Goal: Complete application form

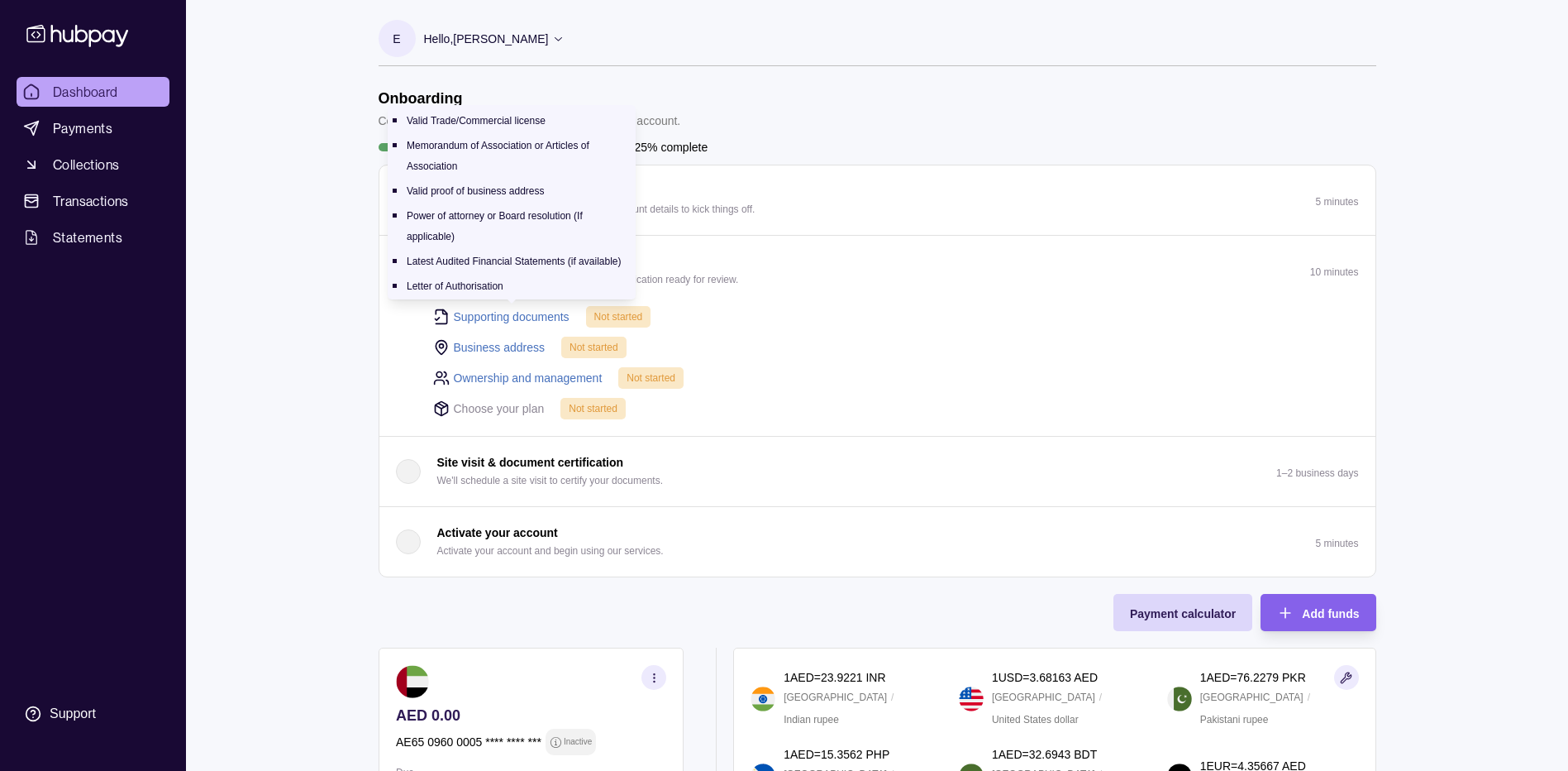
click at [484, 313] on link "Supporting documents" at bounding box center [511, 316] width 116 height 18
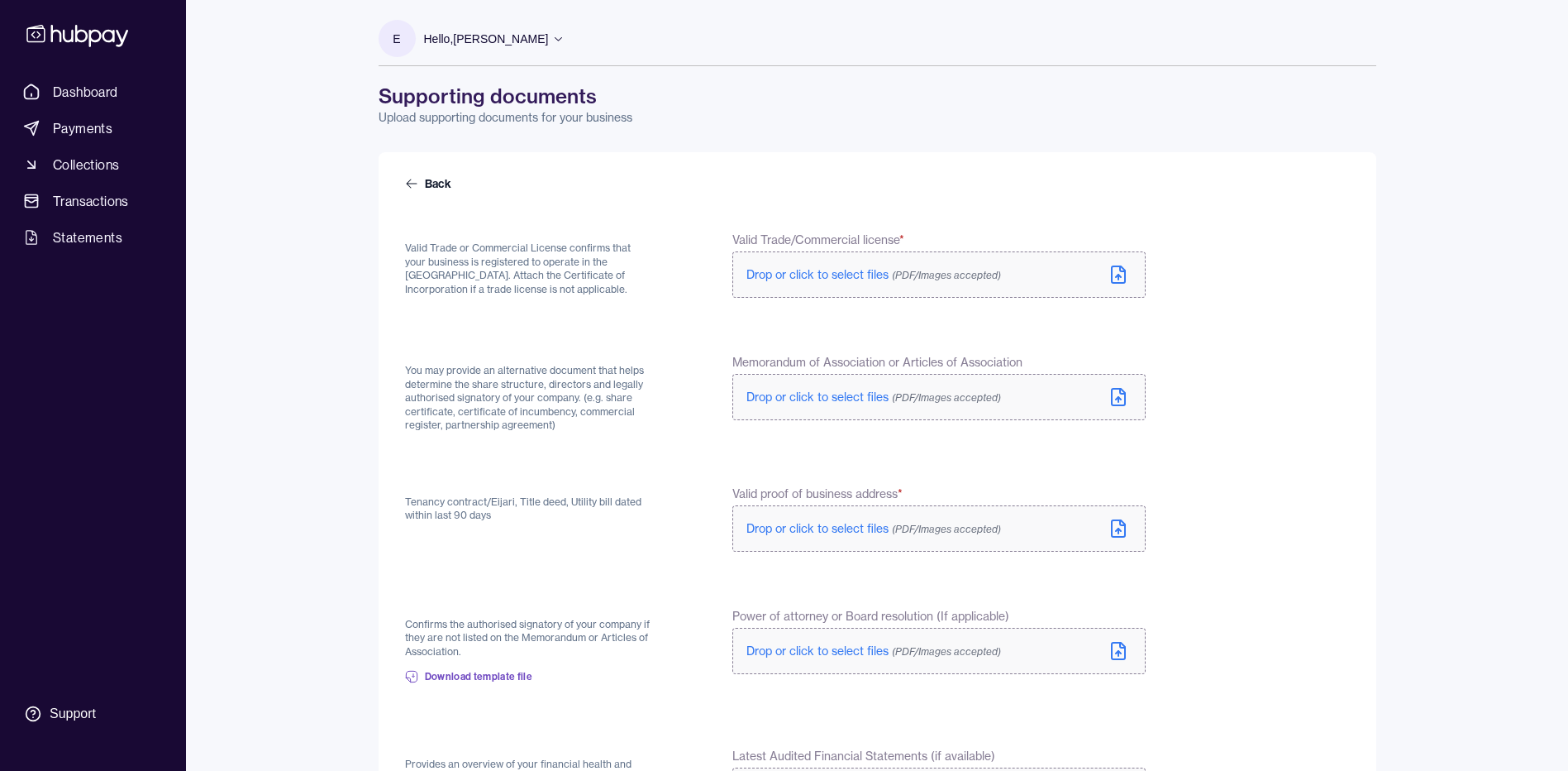
click at [863, 293] on label "Drop or click to select files (PDF/Images accepted)" at bounding box center [939, 274] width 413 height 46
click at [879, 282] on p "Drop or click to select files (PDF/Images accepted)" at bounding box center [873, 274] width 254 height 17
click at [795, 390] on span "Drop or click to select files (PDF/Images accepted)" at bounding box center [873, 396] width 254 height 15
click at [816, 531] on span "Drop or click to select files (PDF/Images accepted)" at bounding box center [873, 531] width 254 height 15
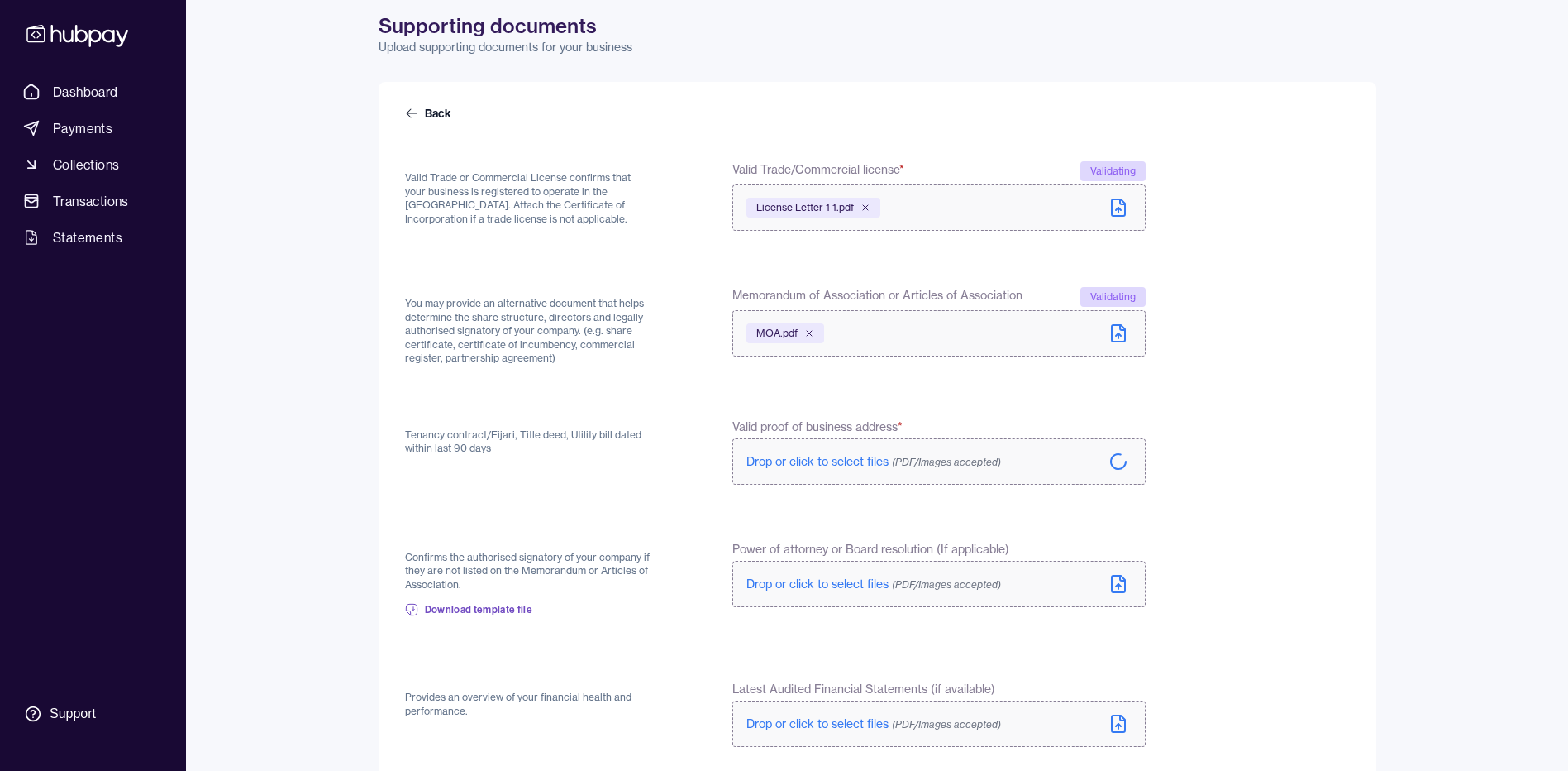
scroll to position [166, 0]
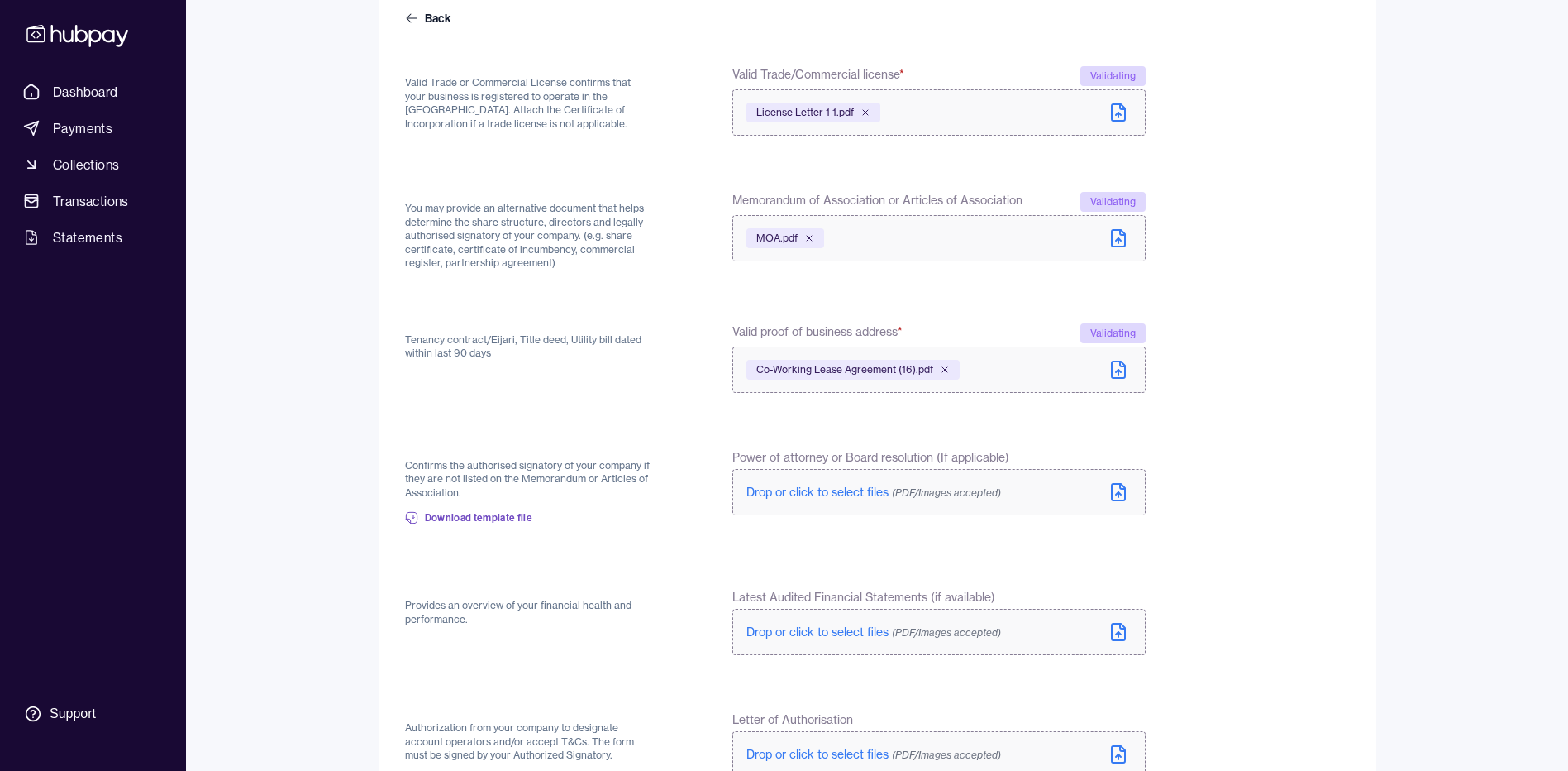
click at [805, 484] on p "Drop or click to select files (PDF/Images accepted)" at bounding box center [873, 492] width 254 height 17
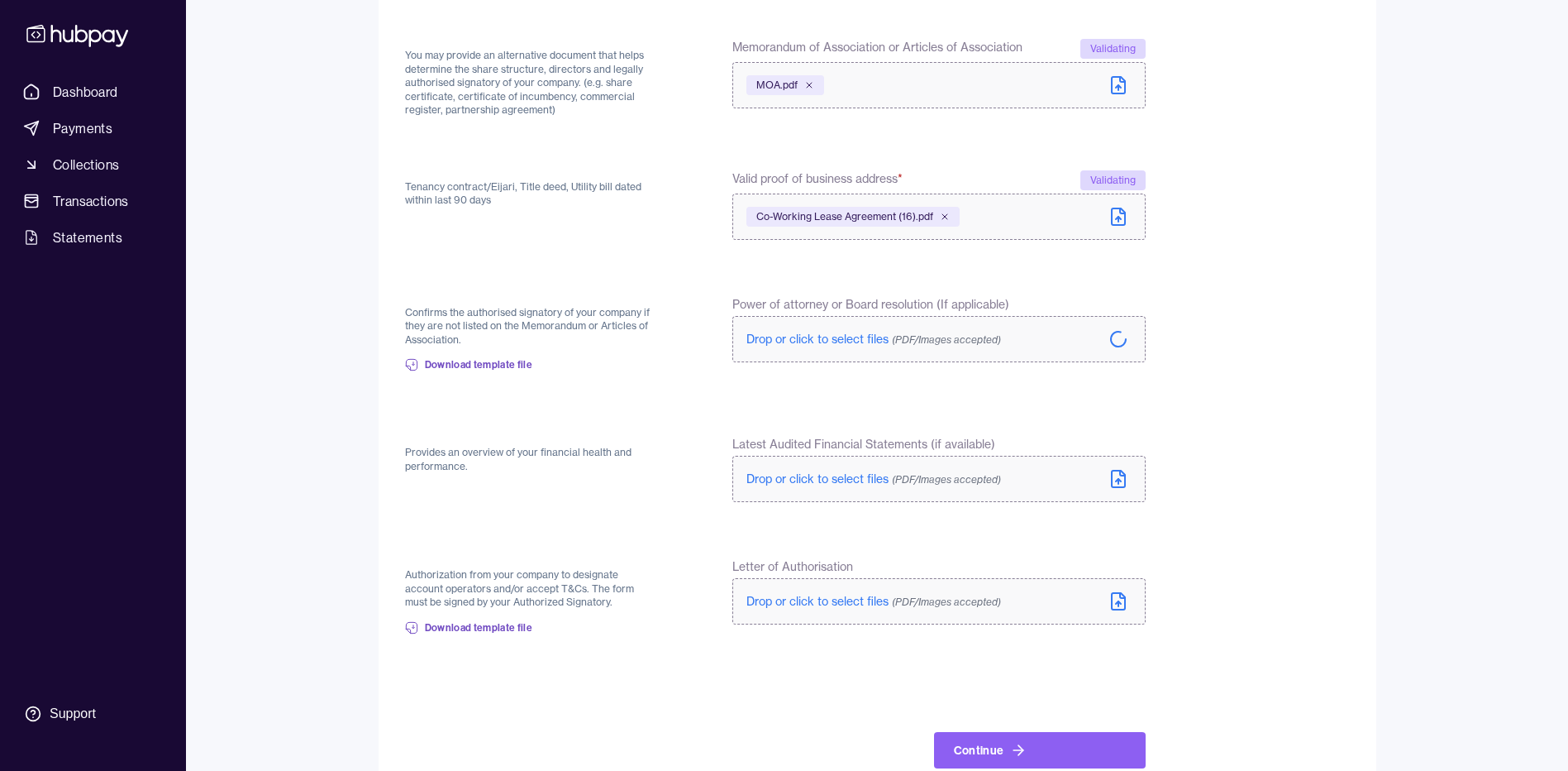
scroll to position [331, 0]
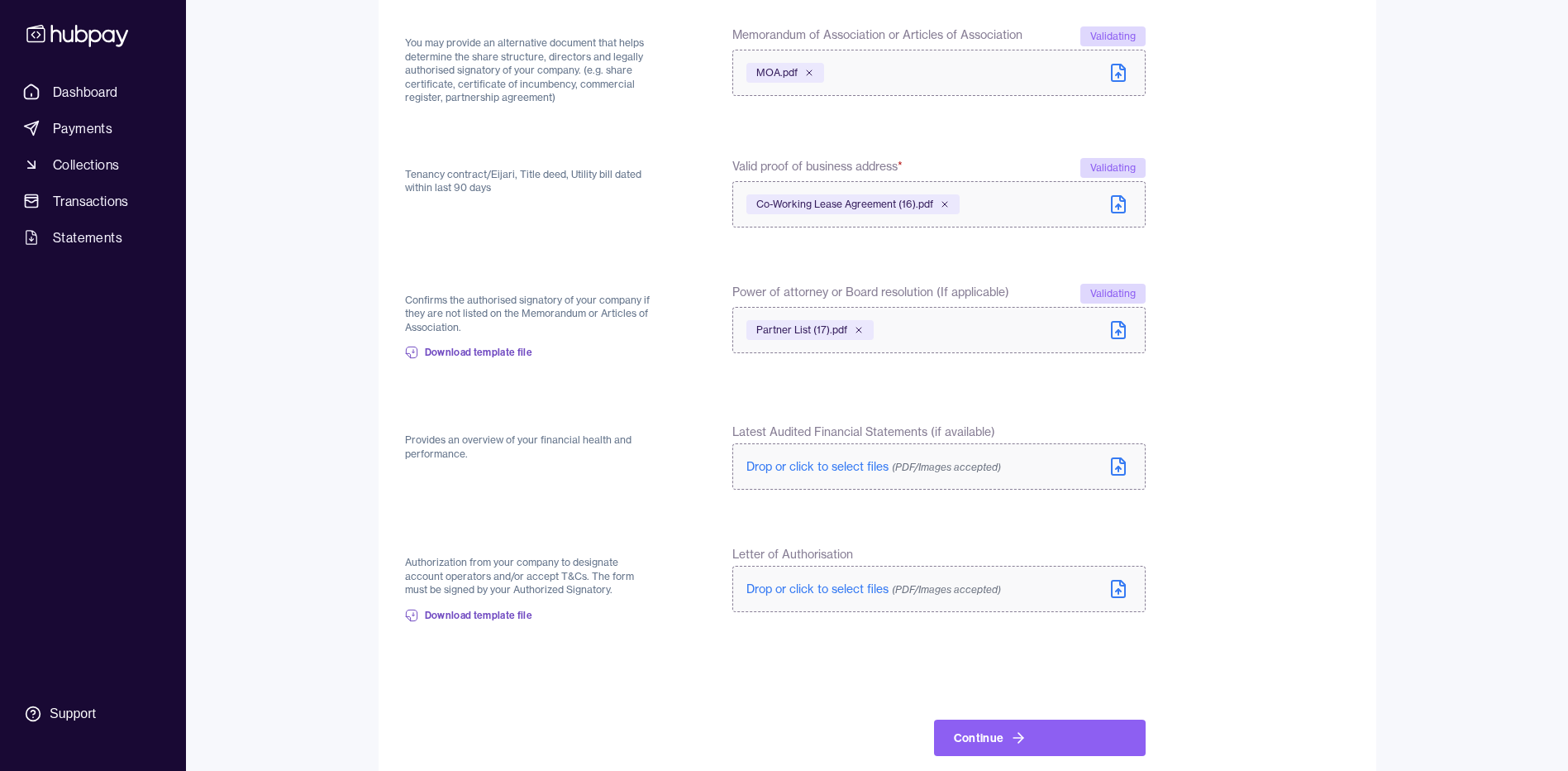
click at [869, 584] on span "Drop or click to select files (PDF/Images accepted)" at bounding box center [873, 589] width 254 height 15
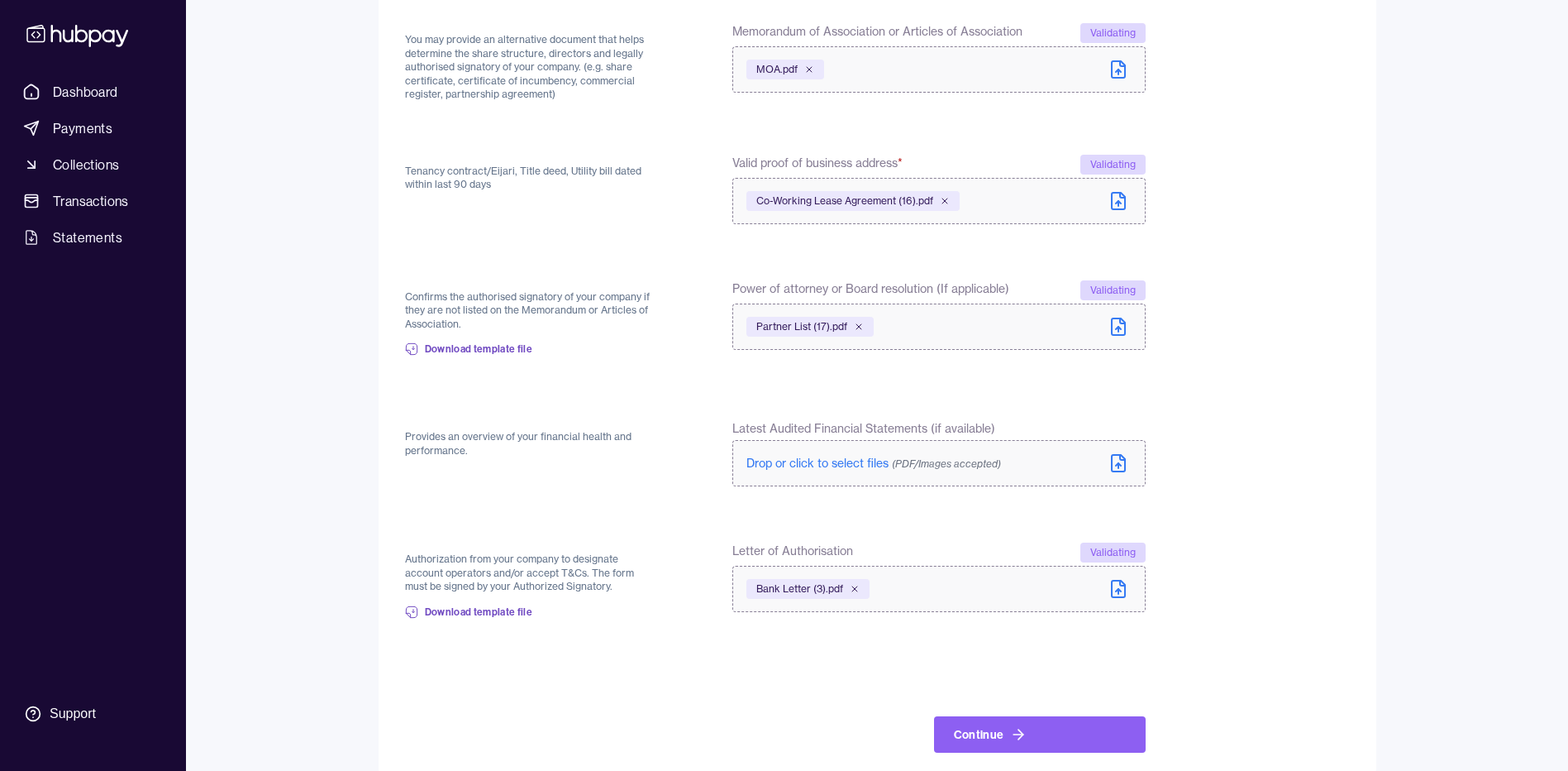
scroll to position [328, 0]
click at [1013, 739] on icon at bounding box center [1018, 734] width 17 height 17
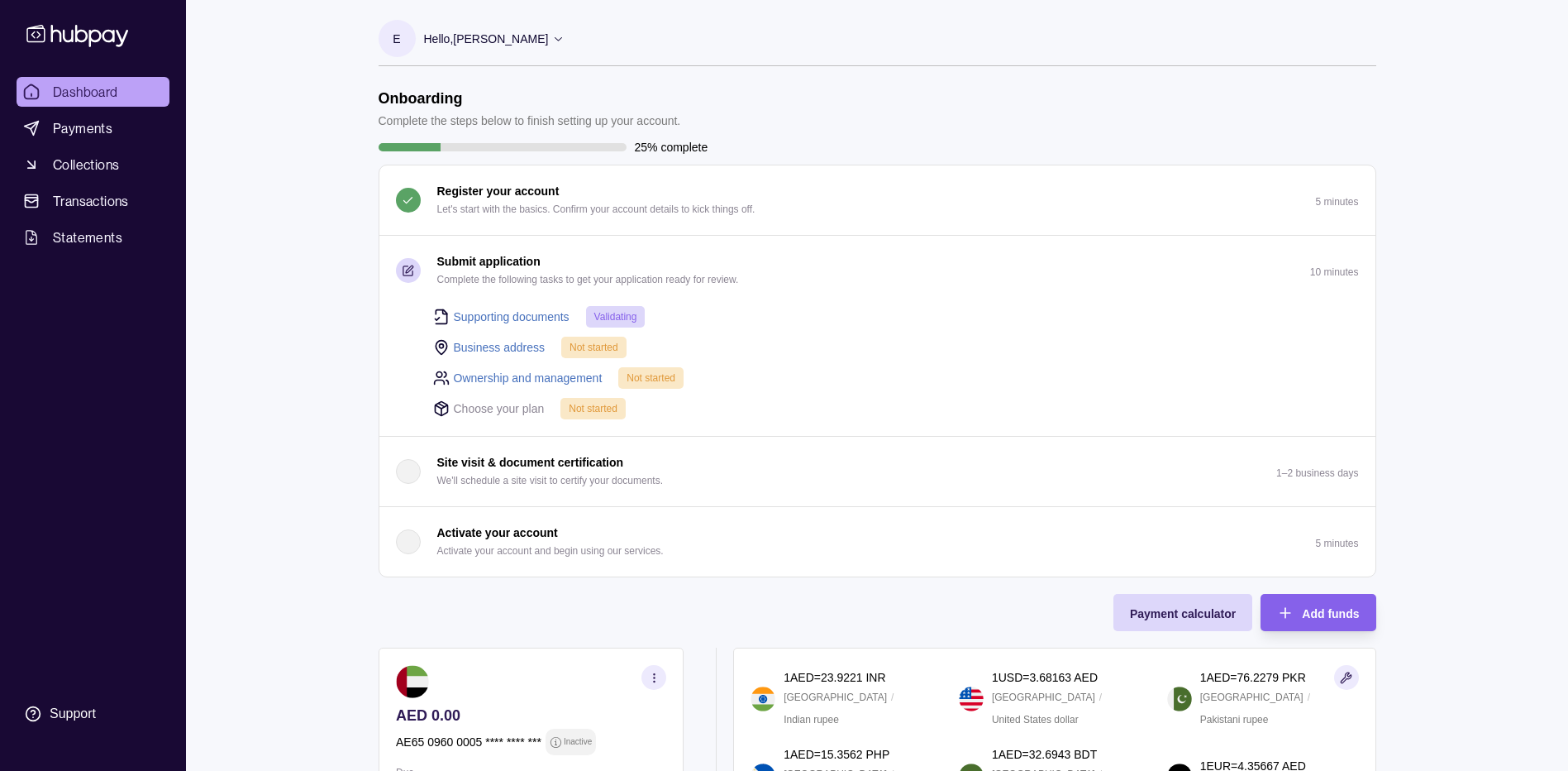
click at [462, 347] on link "Business address" at bounding box center [499, 347] width 91 height 18
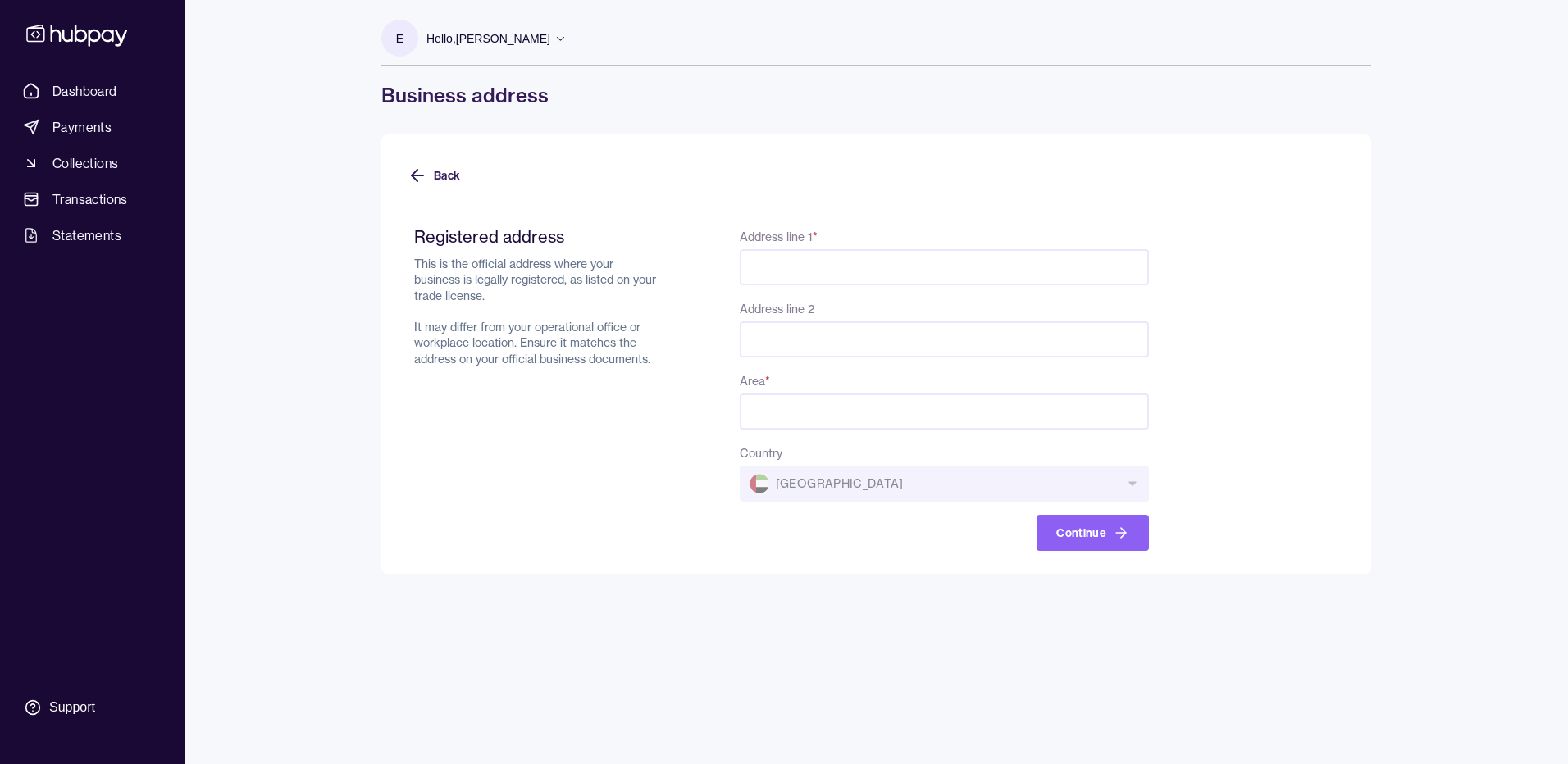
click at [835, 275] on input "Address line 1 *" at bounding box center [945, 268] width 409 height 36
paste input "********"
type input "********"
click at [856, 341] on input "Address line 2" at bounding box center [945, 339] width 409 height 36
paste input "**********"
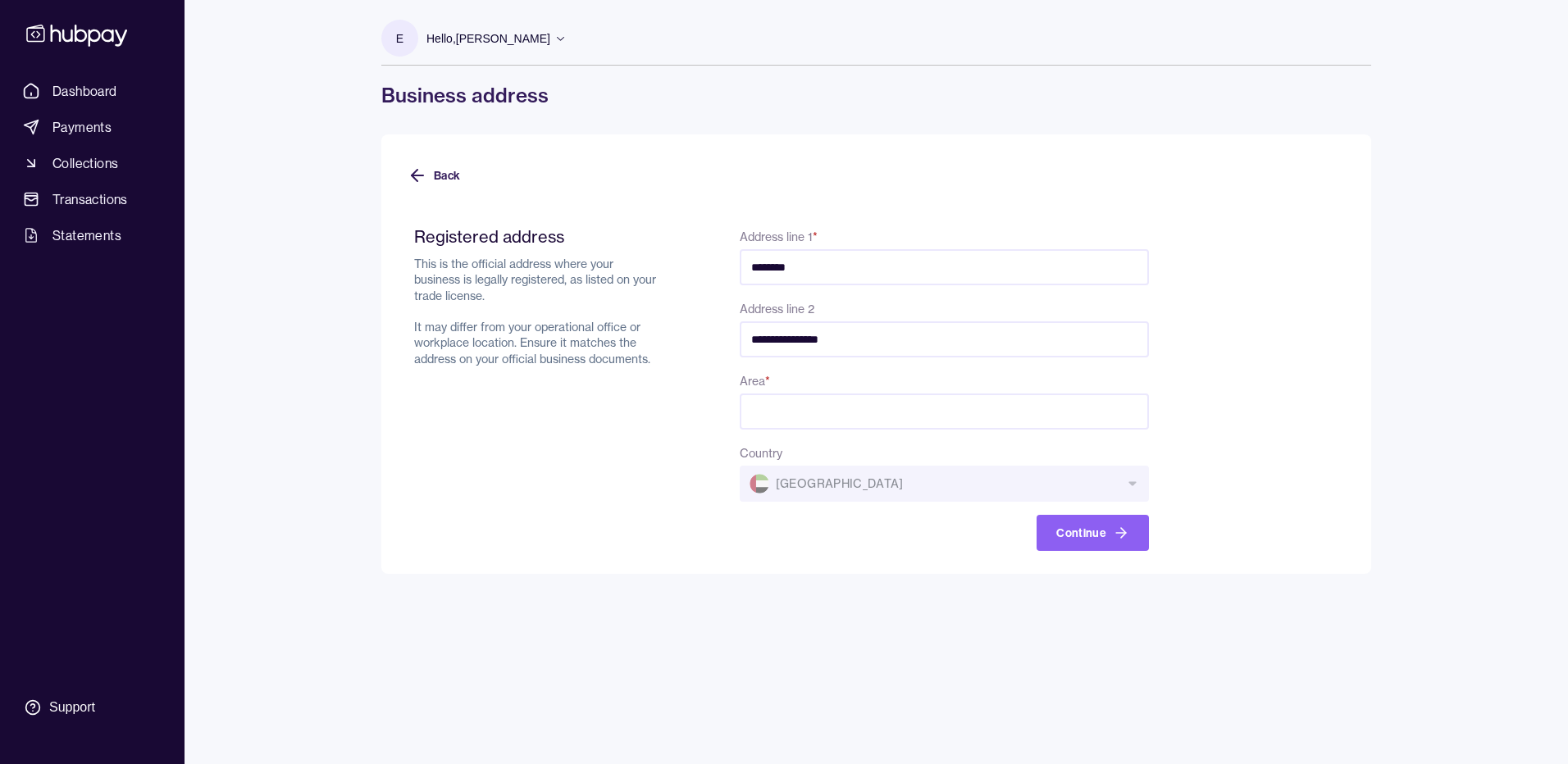
type input "**********"
click at [810, 420] on input "Area *" at bounding box center [945, 412] width 409 height 36
paste input "**********"
type input "**********"
click at [1091, 536] on button "Continue" at bounding box center [1092, 533] width 112 height 36
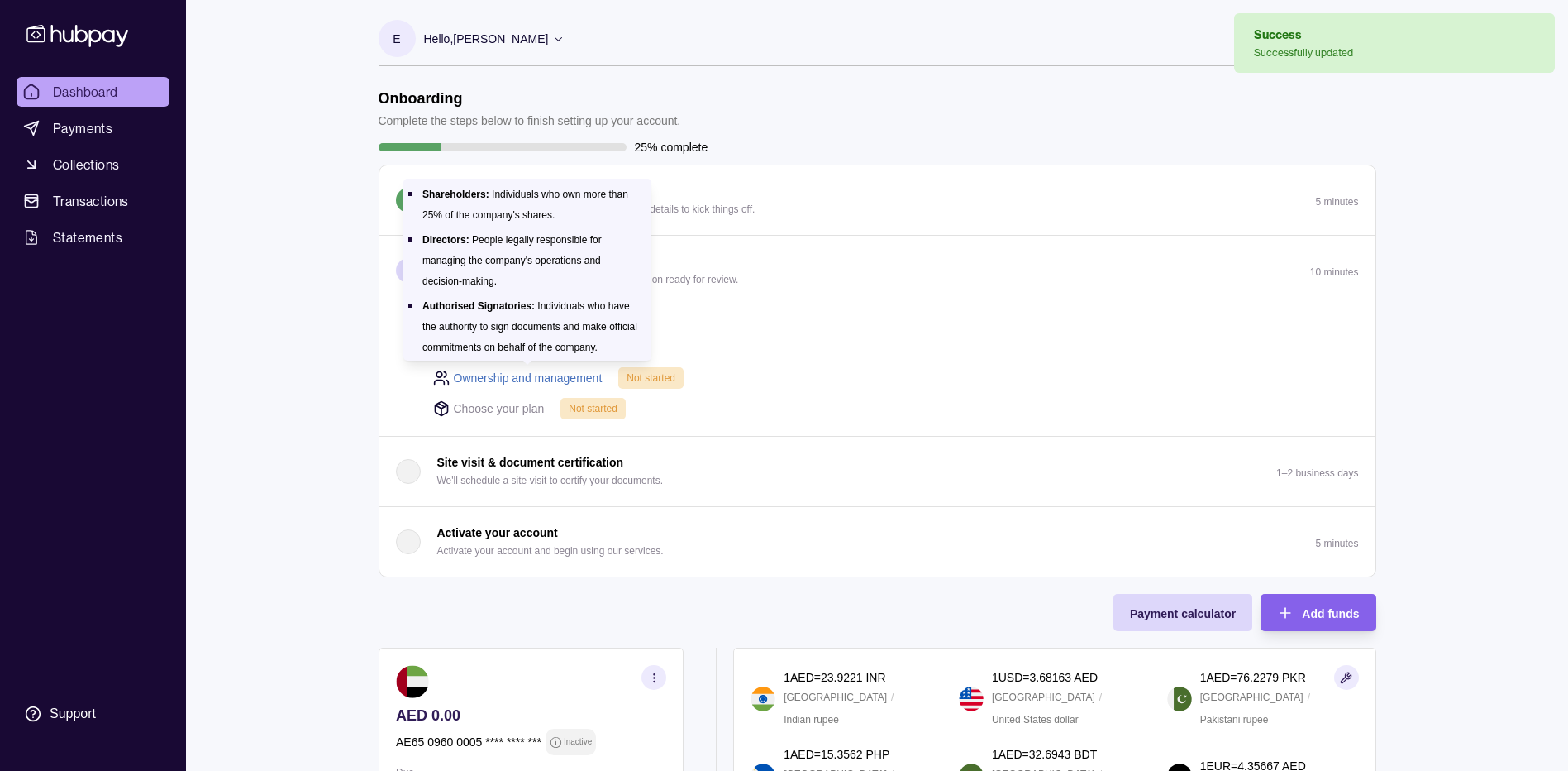
click at [477, 372] on link "Ownership and management" at bounding box center [528, 378] width 149 height 18
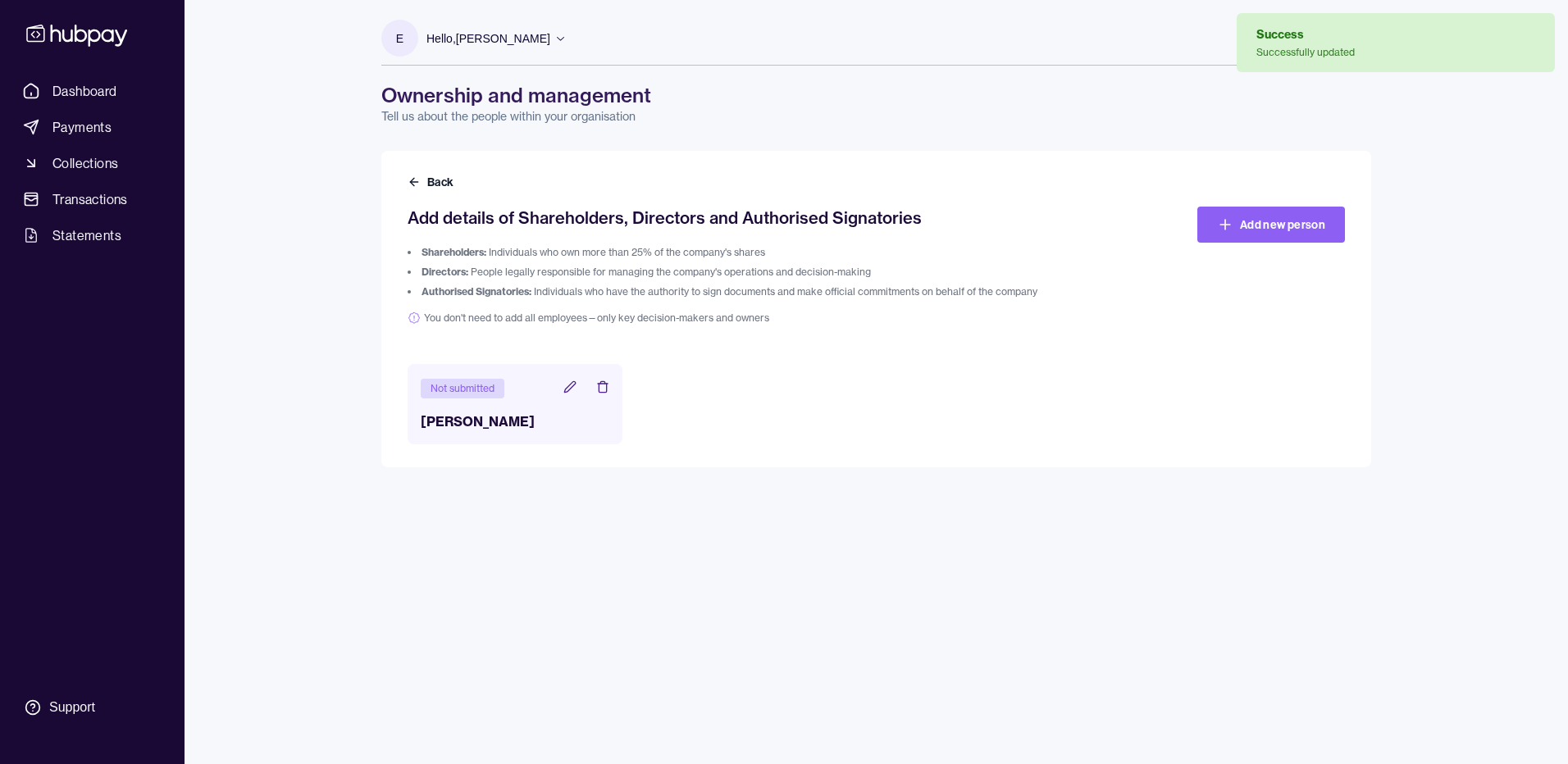
drag, startPoint x: 569, startPoint y: 388, endPoint x: 553, endPoint y: 388, distance: 16.0
click at [569, 388] on icon at bounding box center [569, 387] width 13 height 13
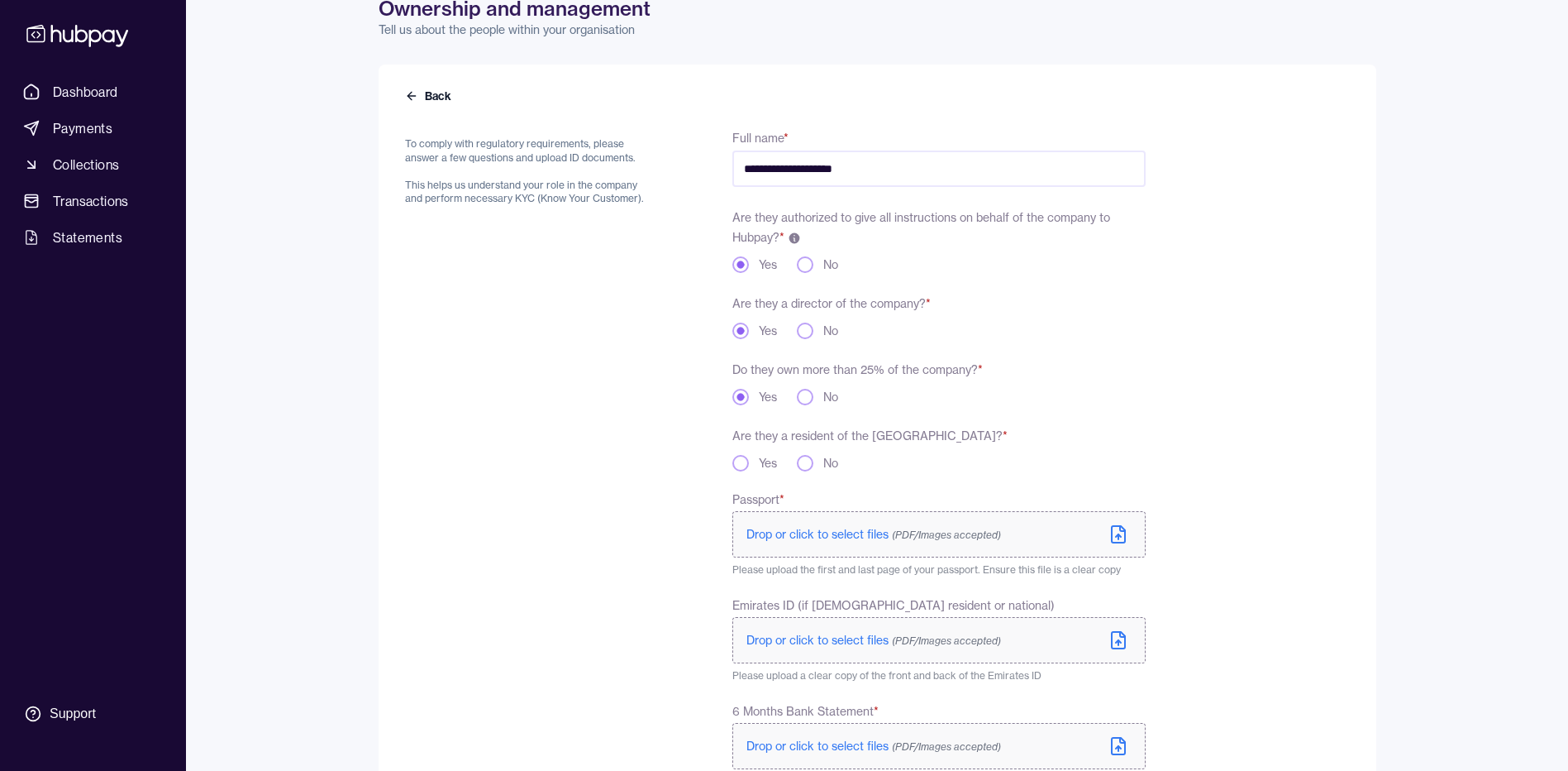
scroll to position [248, 0]
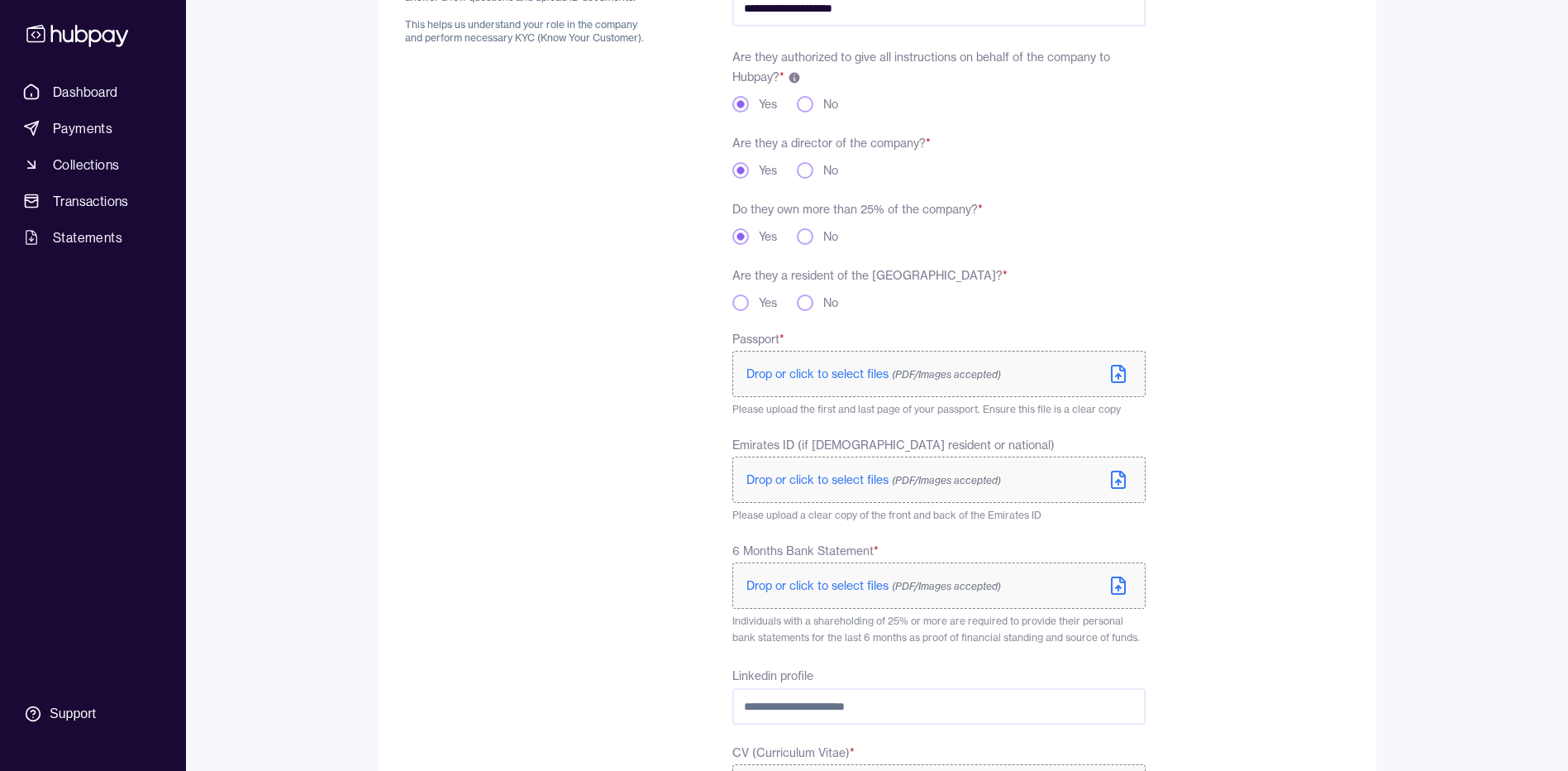
click at [742, 303] on button "Yes" at bounding box center [740, 302] width 17 height 17
click at [879, 371] on span "Drop or click to select files (PDF/Images accepted)" at bounding box center [873, 374] width 254 height 15
click at [894, 352] on label "Drop or click to select files (PDF/Images accepted)" at bounding box center [939, 374] width 413 height 46
click at [816, 480] on span "Drop or click to select files (PDF/Images accepted)" at bounding box center [873, 479] width 254 height 15
click at [831, 583] on span "Drop or click to select files (PDF/Images accepted)" at bounding box center [873, 585] width 254 height 15
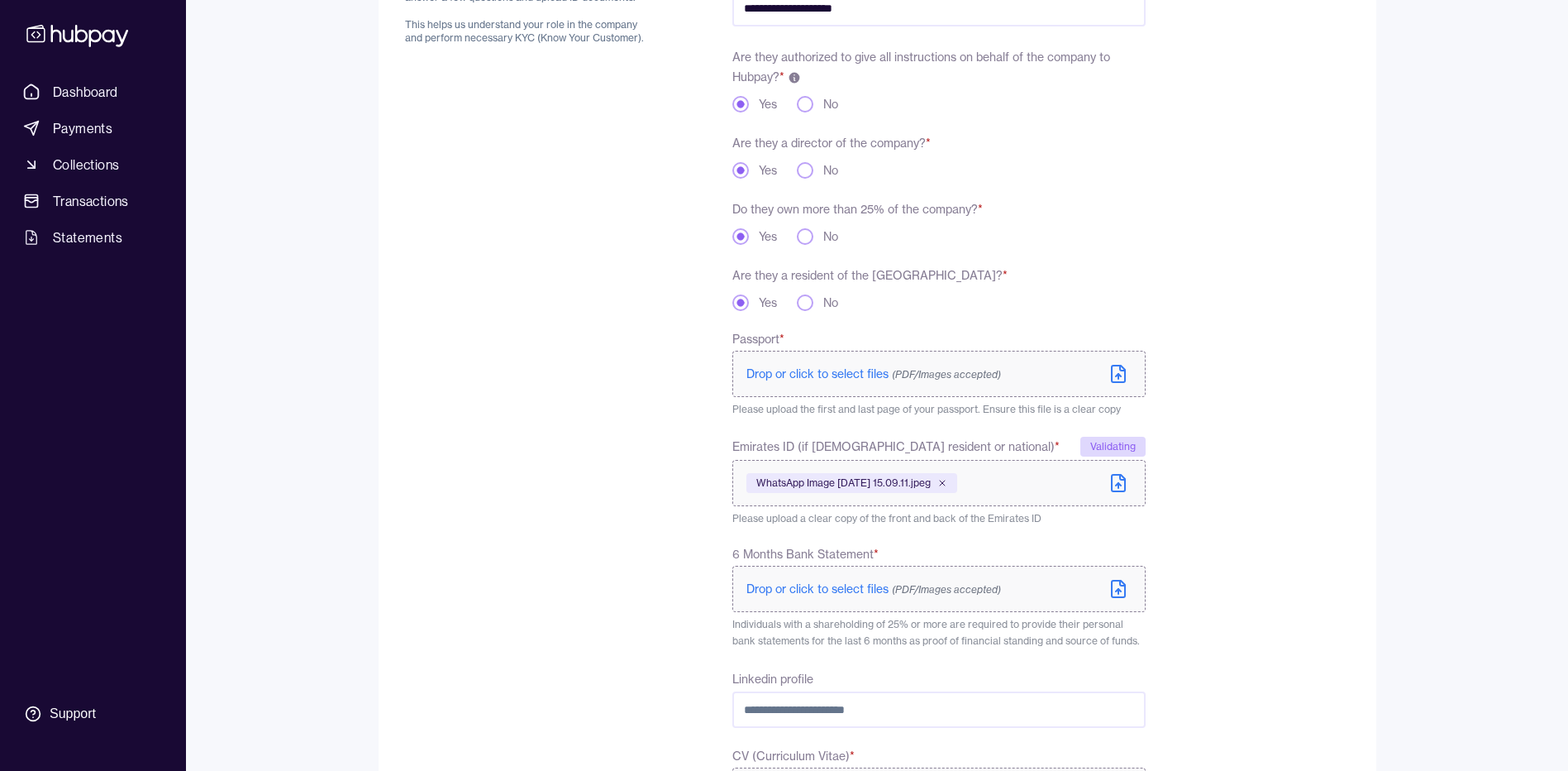
click at [811, 370] on span "Drop or click to select files (PDF/Images accepted)" at bounding box center [873, 374] width 254 height 15
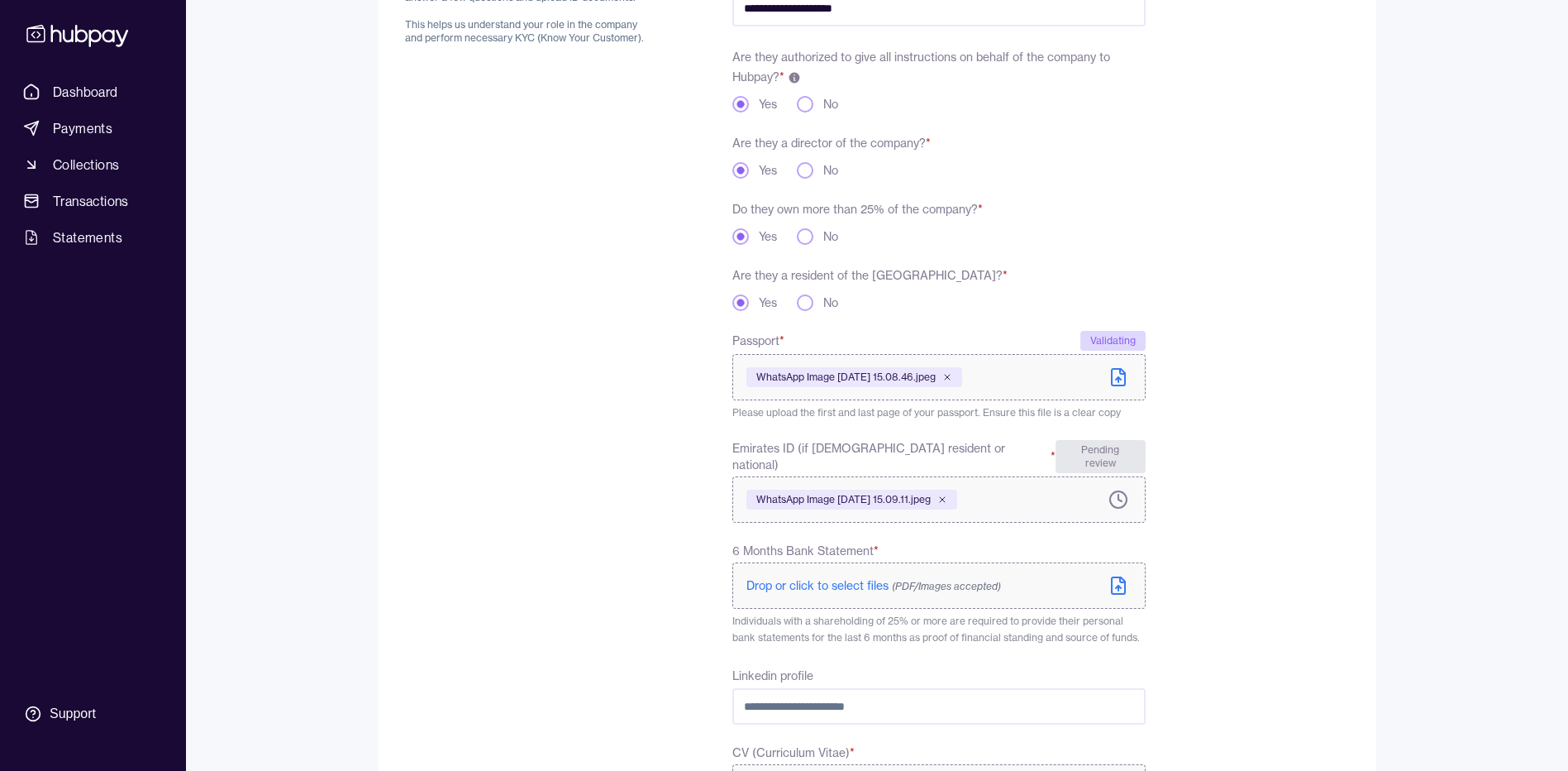
click at [825, 578] on span "Drop or click to select files (PDF/Images accepted)" at bounding box center [873, 585] width 254 height 15
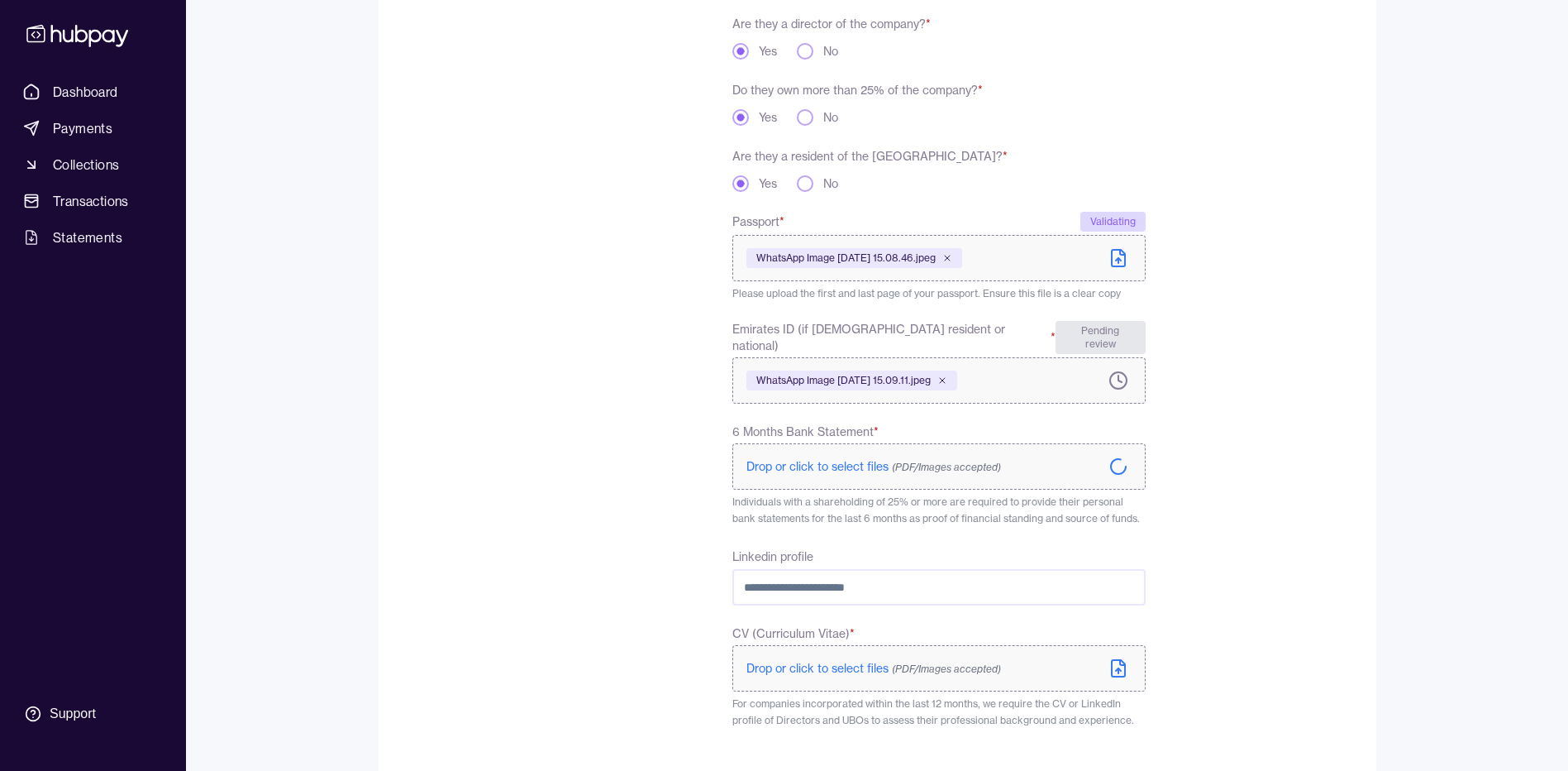
scroll to position [450, 0]
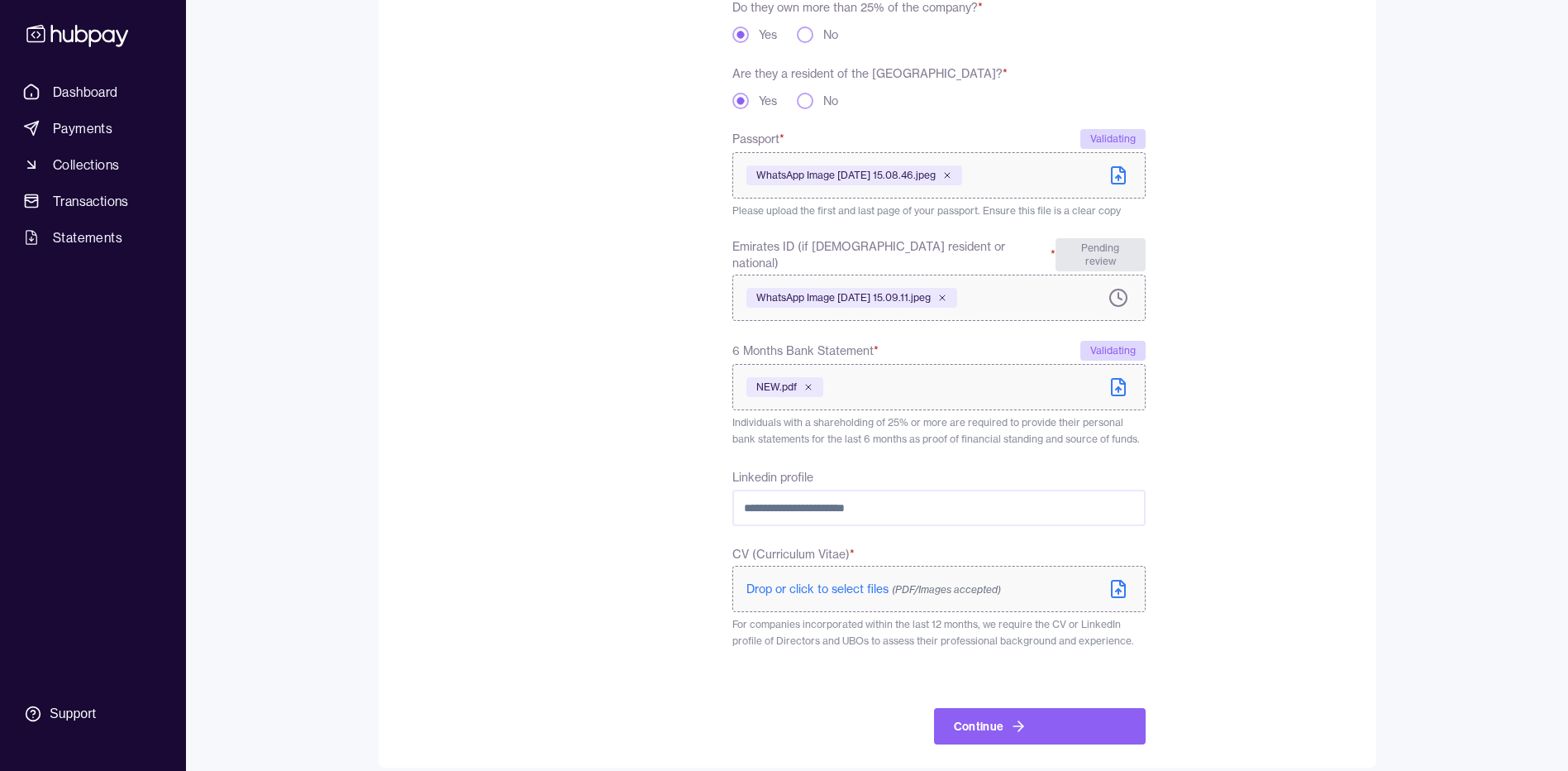
click at [851, 582] on span "Drop or click to select files (PDF/Images accepted)" at bounding box center [873, 589] width 254 height 15
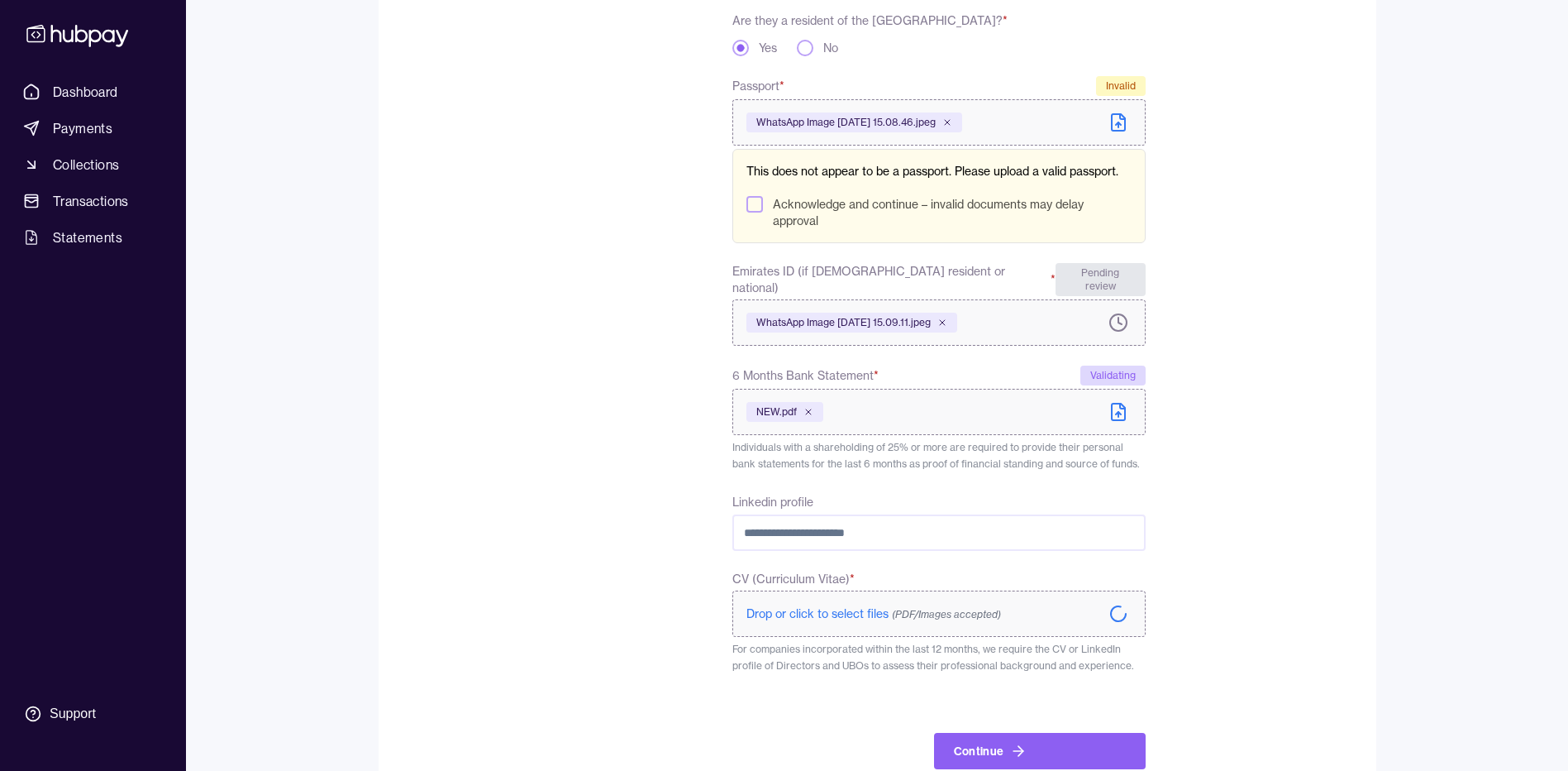
scroll to position [531, 0]
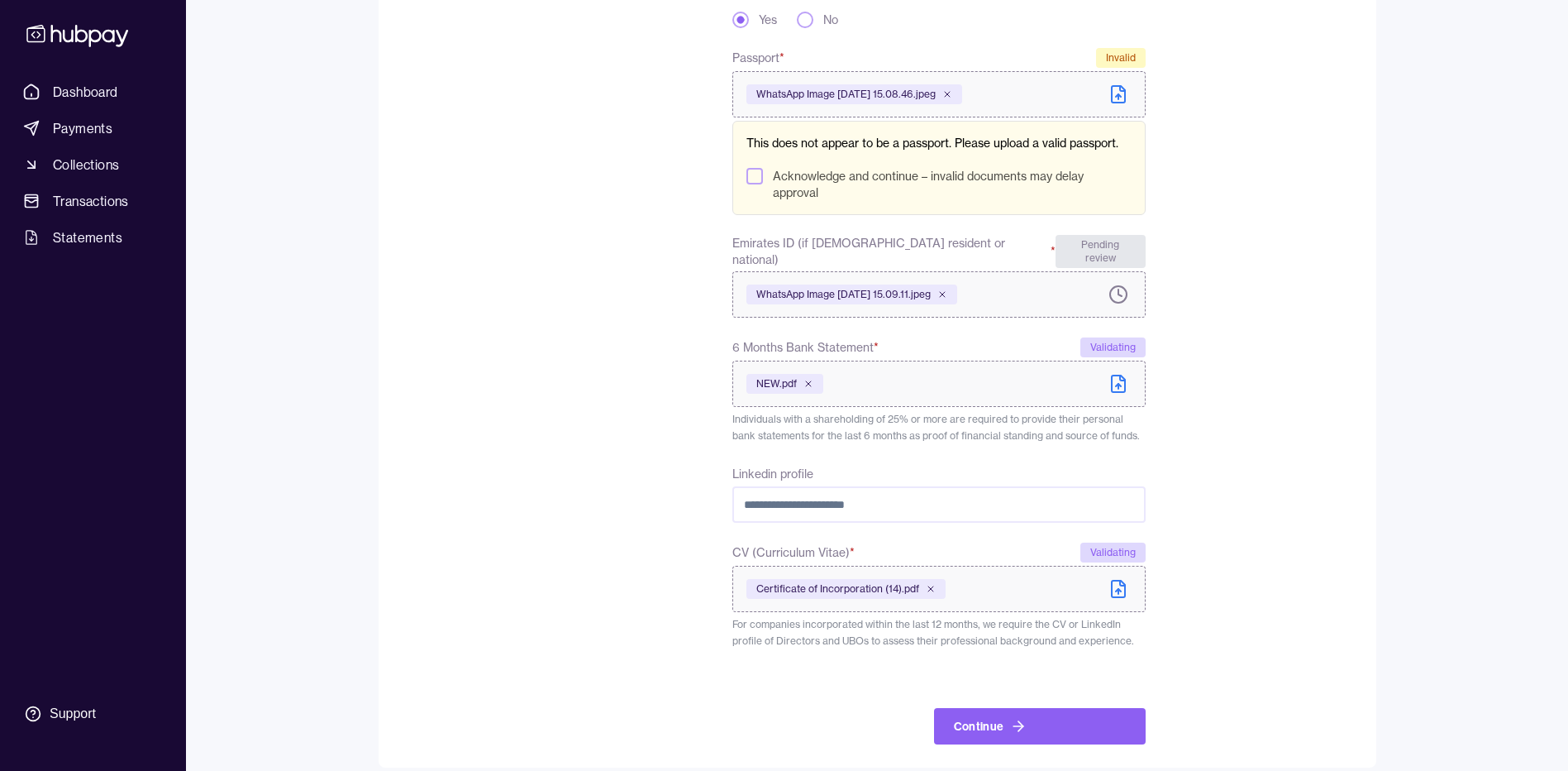
click at [754, 170] on button "Acknowledge and continue – invalid documents may delay approval" at bounding box center [754, 176] width 17 height 17
click at [1017, 718] on icon "submit" at bounding box center [1018, 726] width 17 height 17
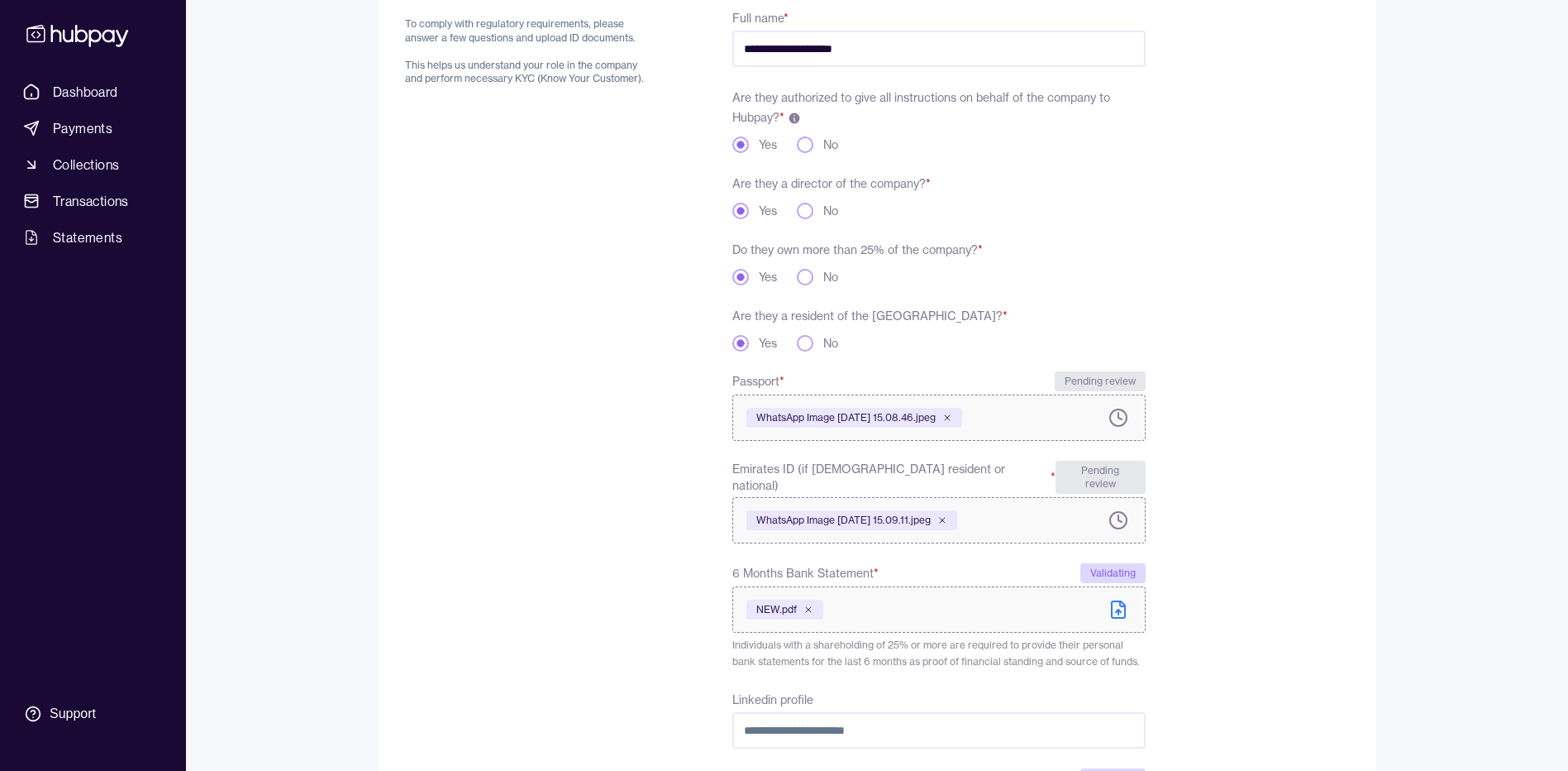
scroll to position [473, 0]
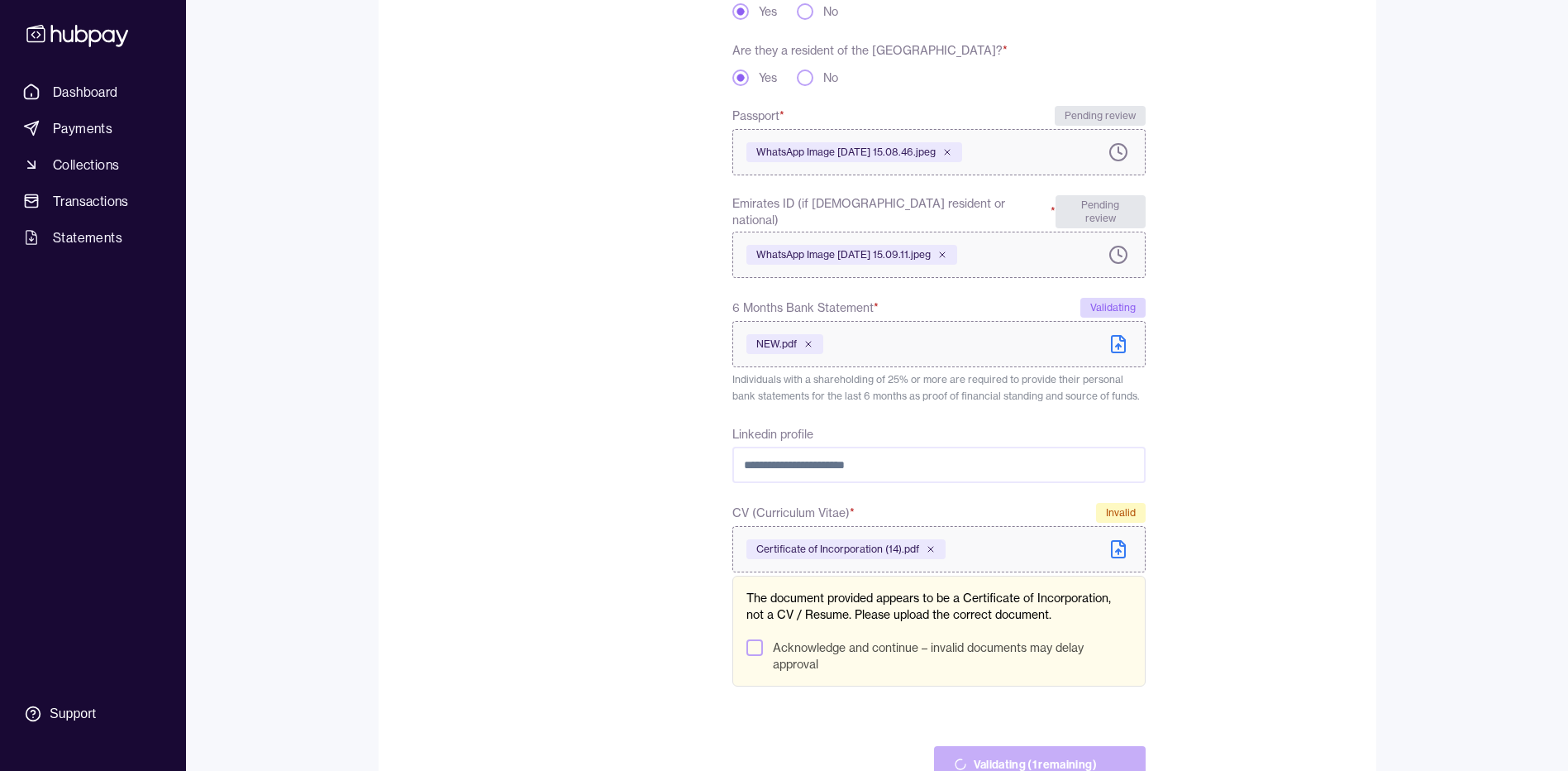
click at [749, 639] on button "Acknowledge and continue – invalid documents may delay approval" at bounding box center [754, 647] width 17 height 17
click at [962, 154] on div "WhatsApp Image [DATE] 15.08.46.jpeg" at bounding box center [854, 152] width 216 height 20
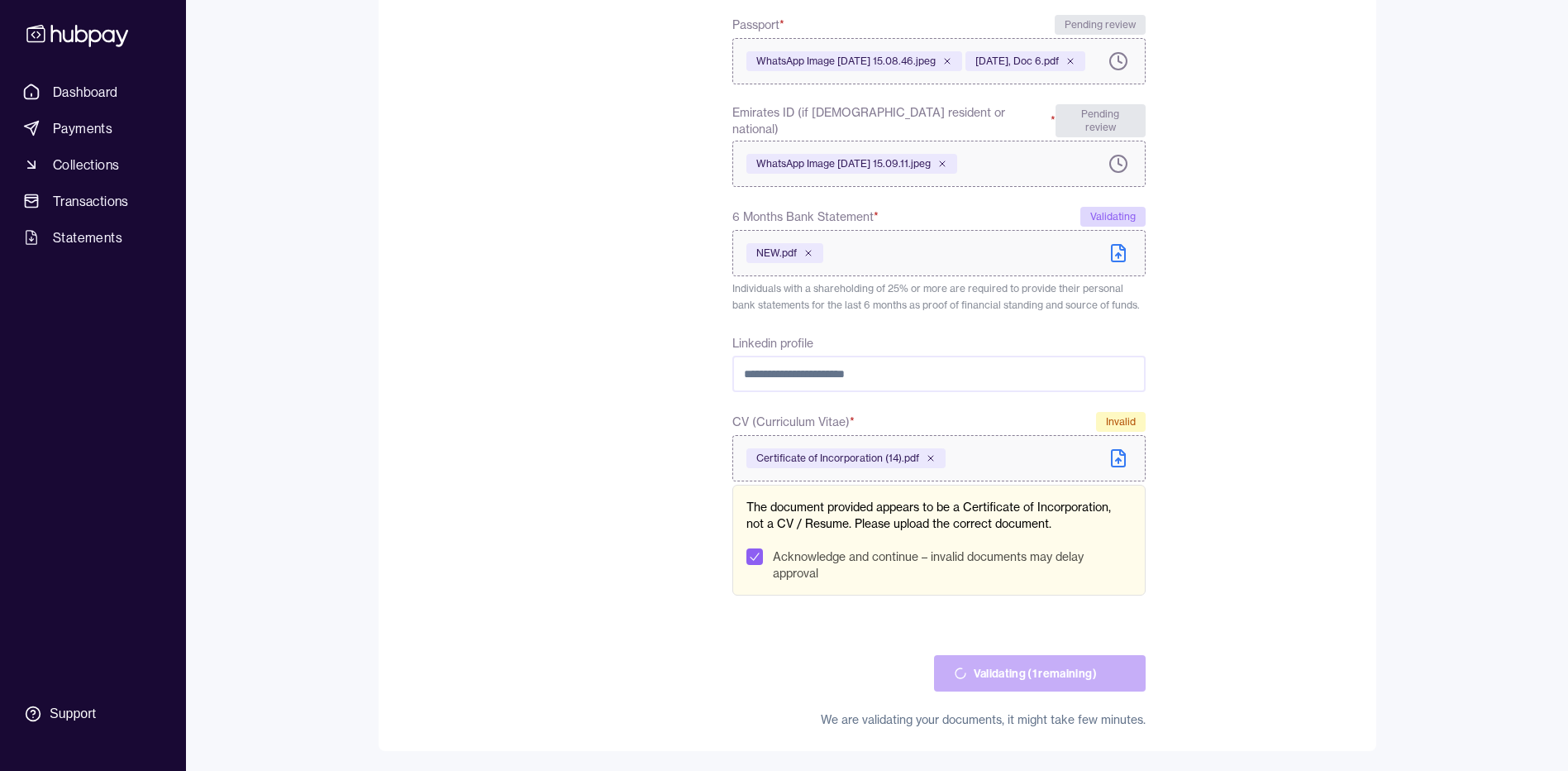
scroll to position [475, 0]
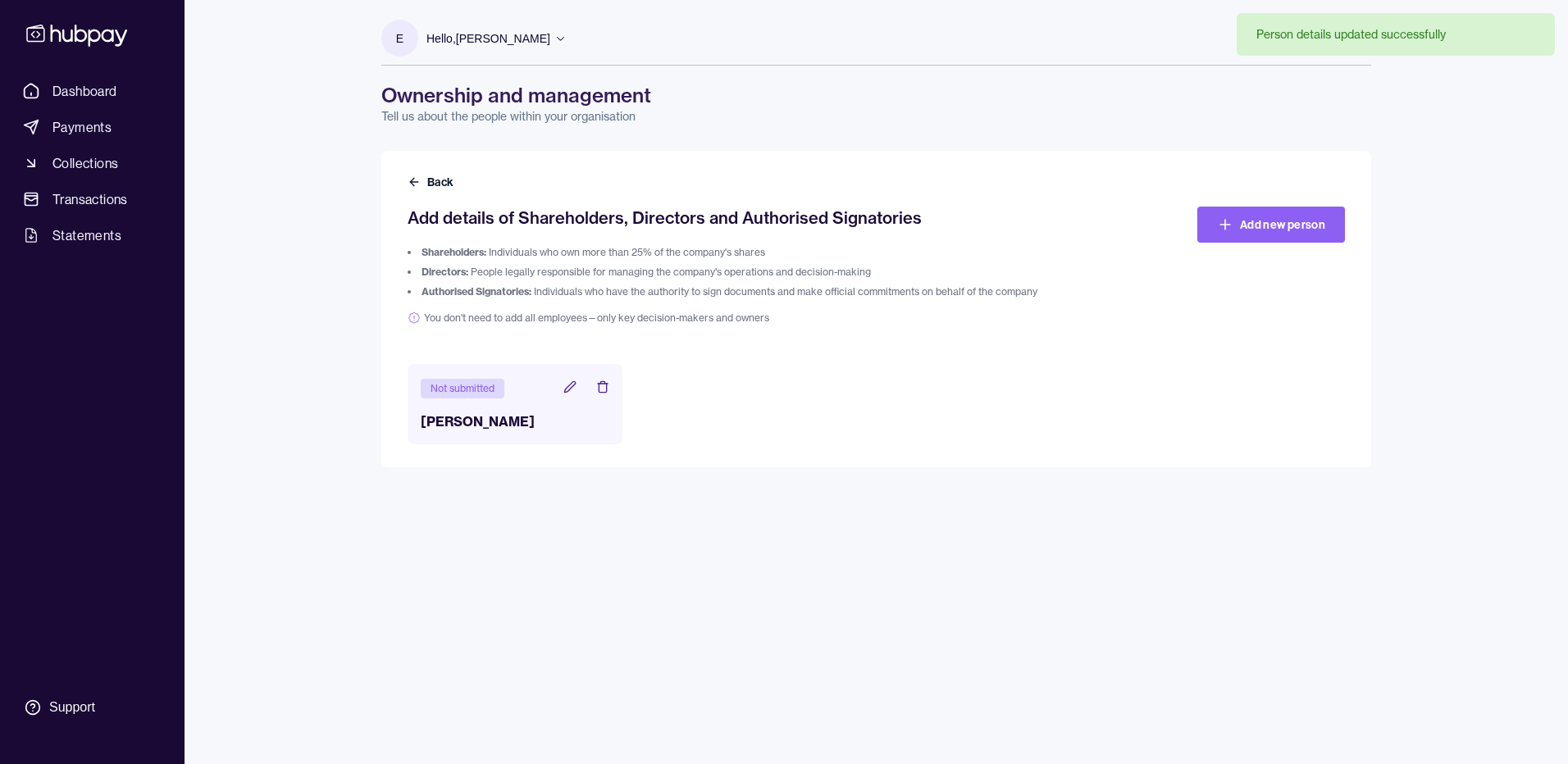
click at [576, 382] on icon at bounding box center [569, 387] width 13 height 13
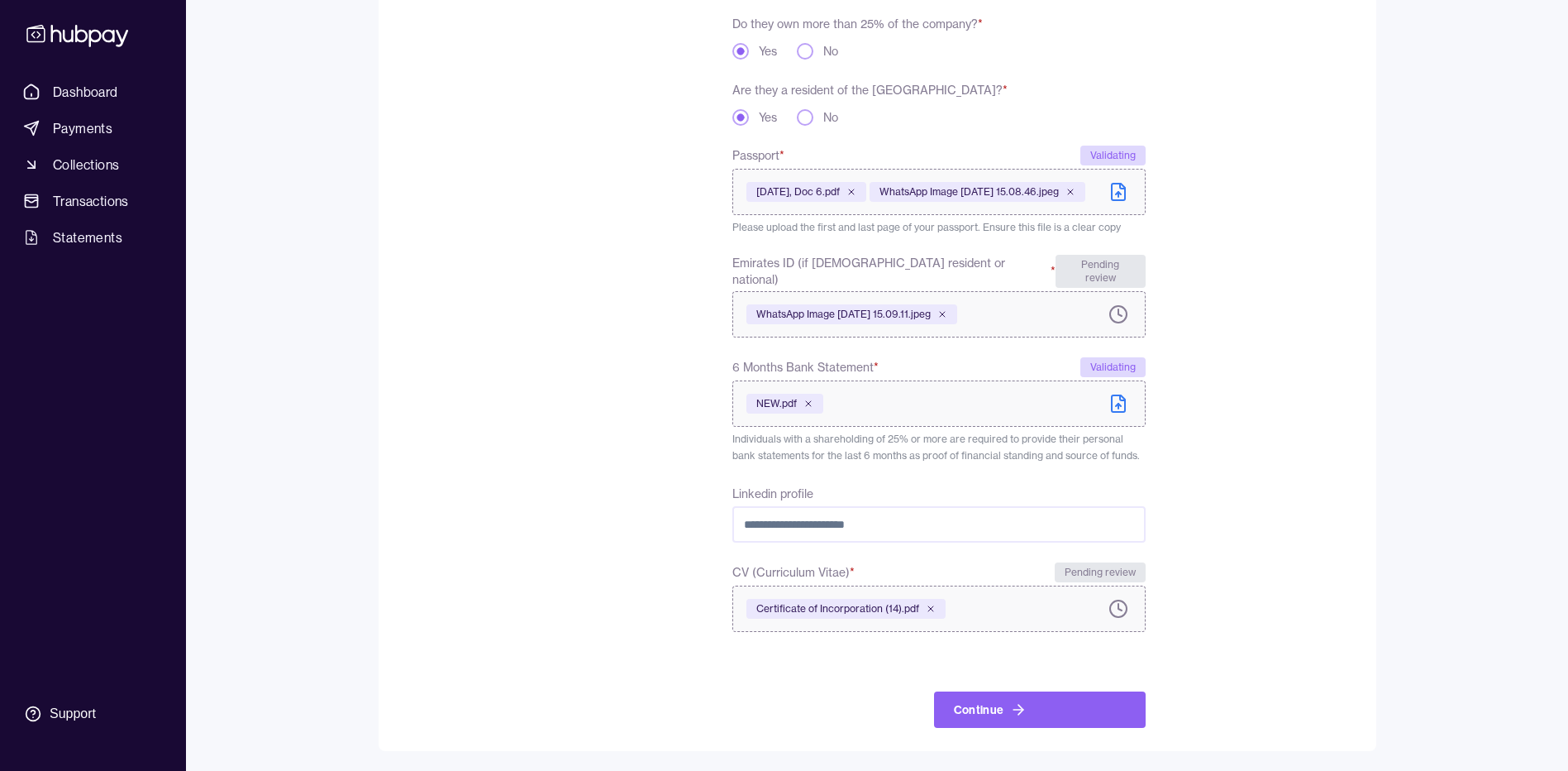
scroll to position [438, 0]
click at [1066, 197] on icon at bounding box center [1070, 192] width 10 height 10
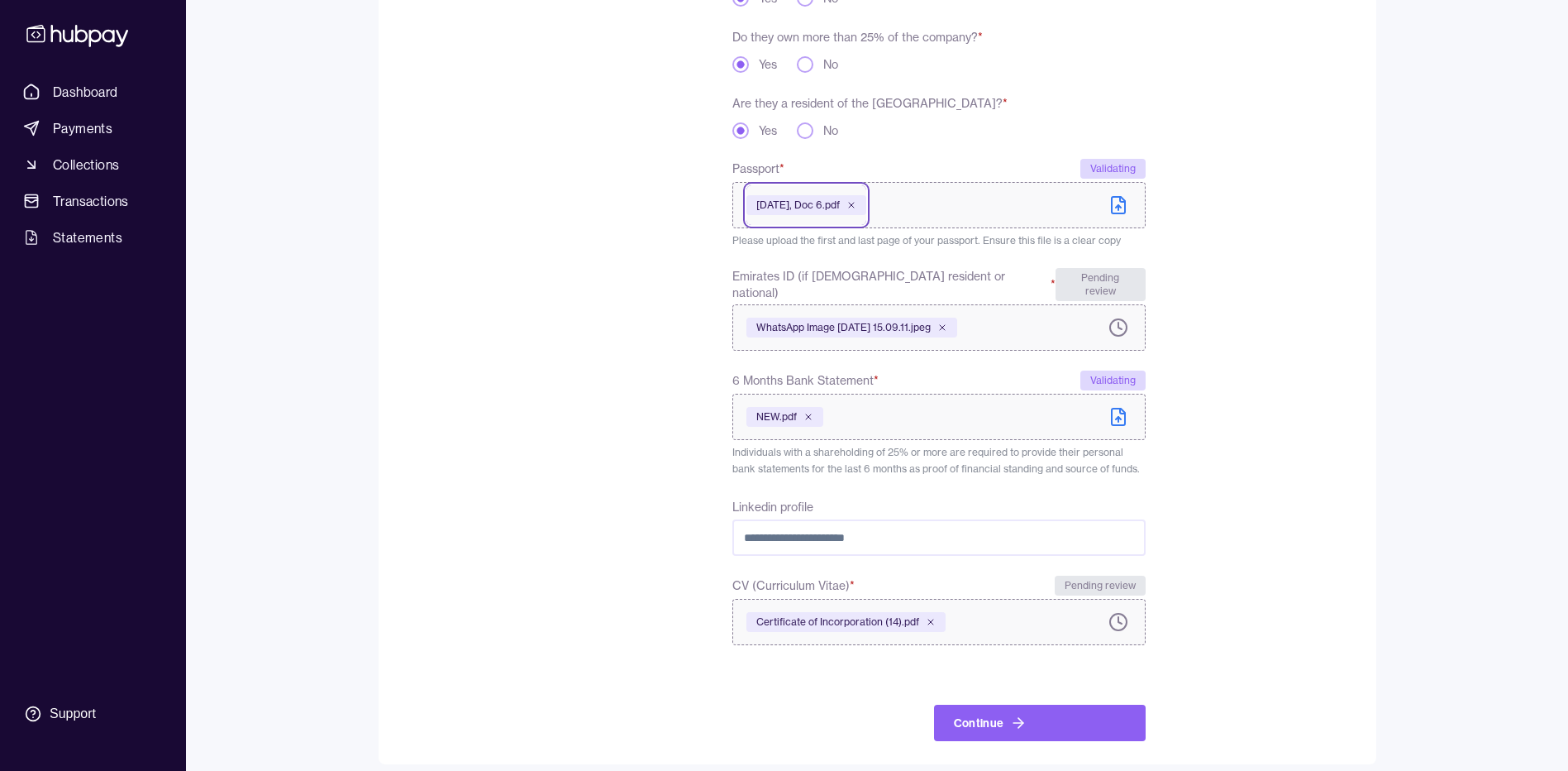
click at [1031, 317] on label "WhatsApp Image [DATE] 15.09.11.jpeg" at bounding box center [939, 327] width 413 height 46
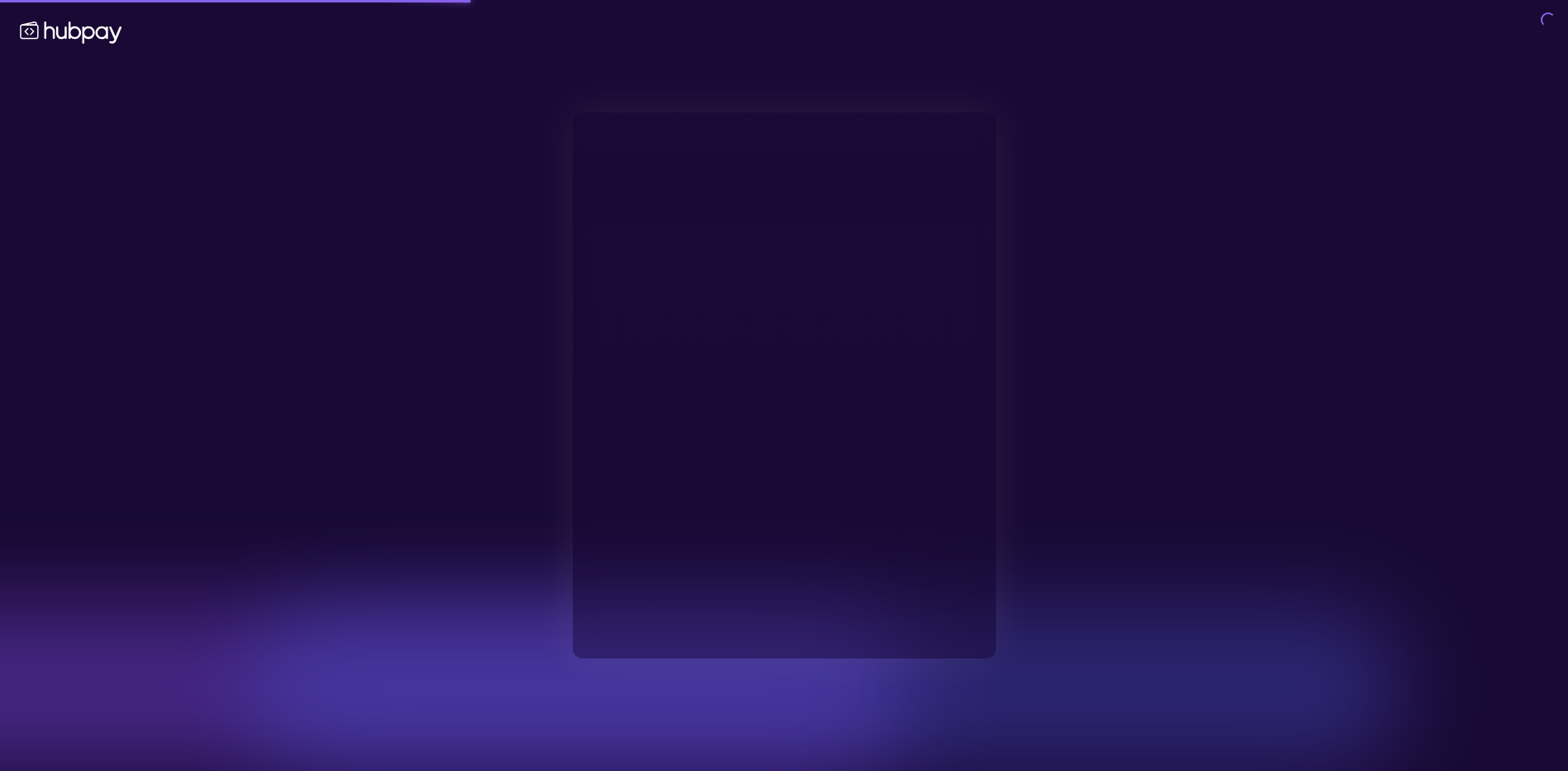
type input "**********"
